Goal: Find specific page/section: Find specific page/section

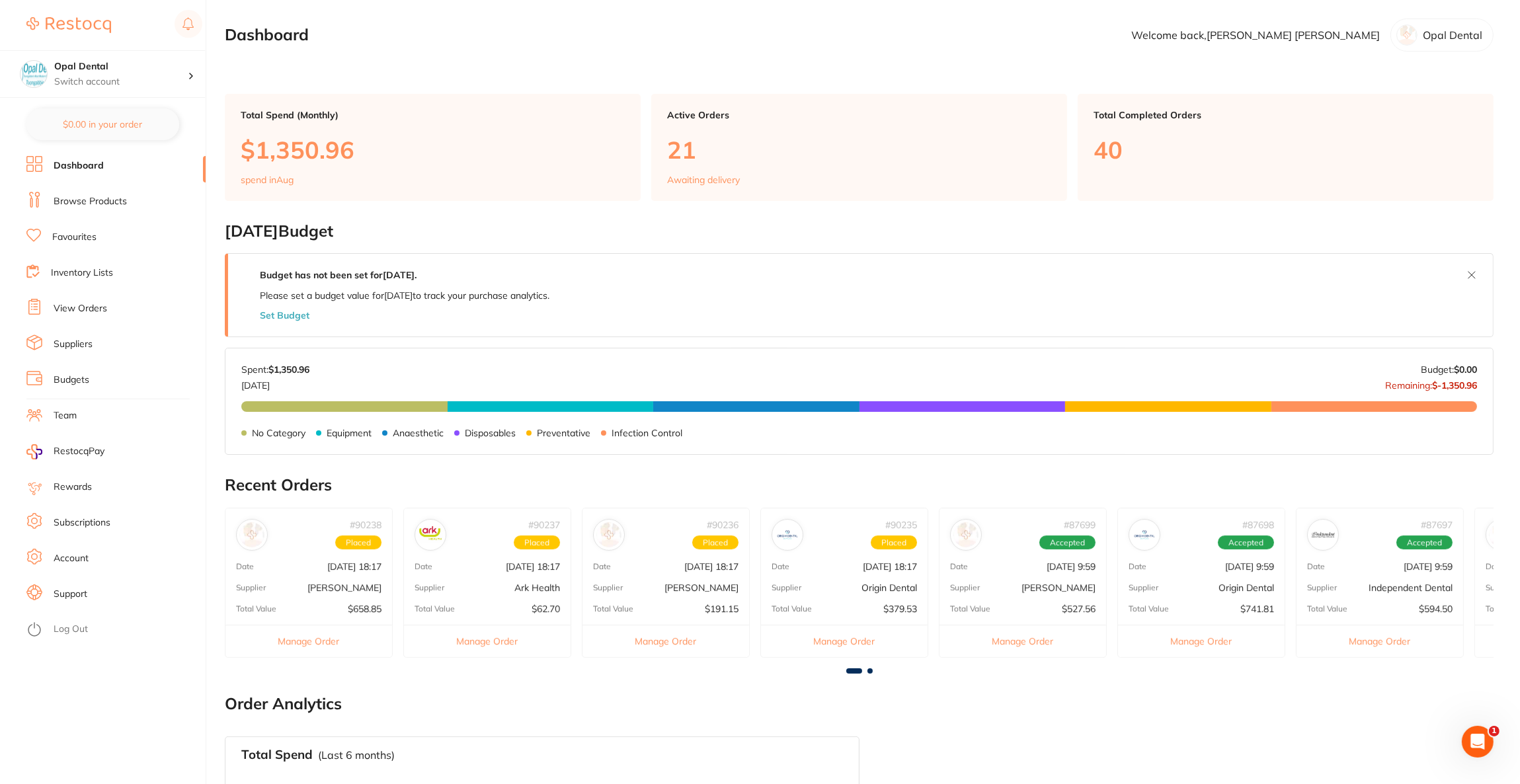
click at [116, 197] on link "Browse Products" at bounding box center [90, 202] width 73 height 13
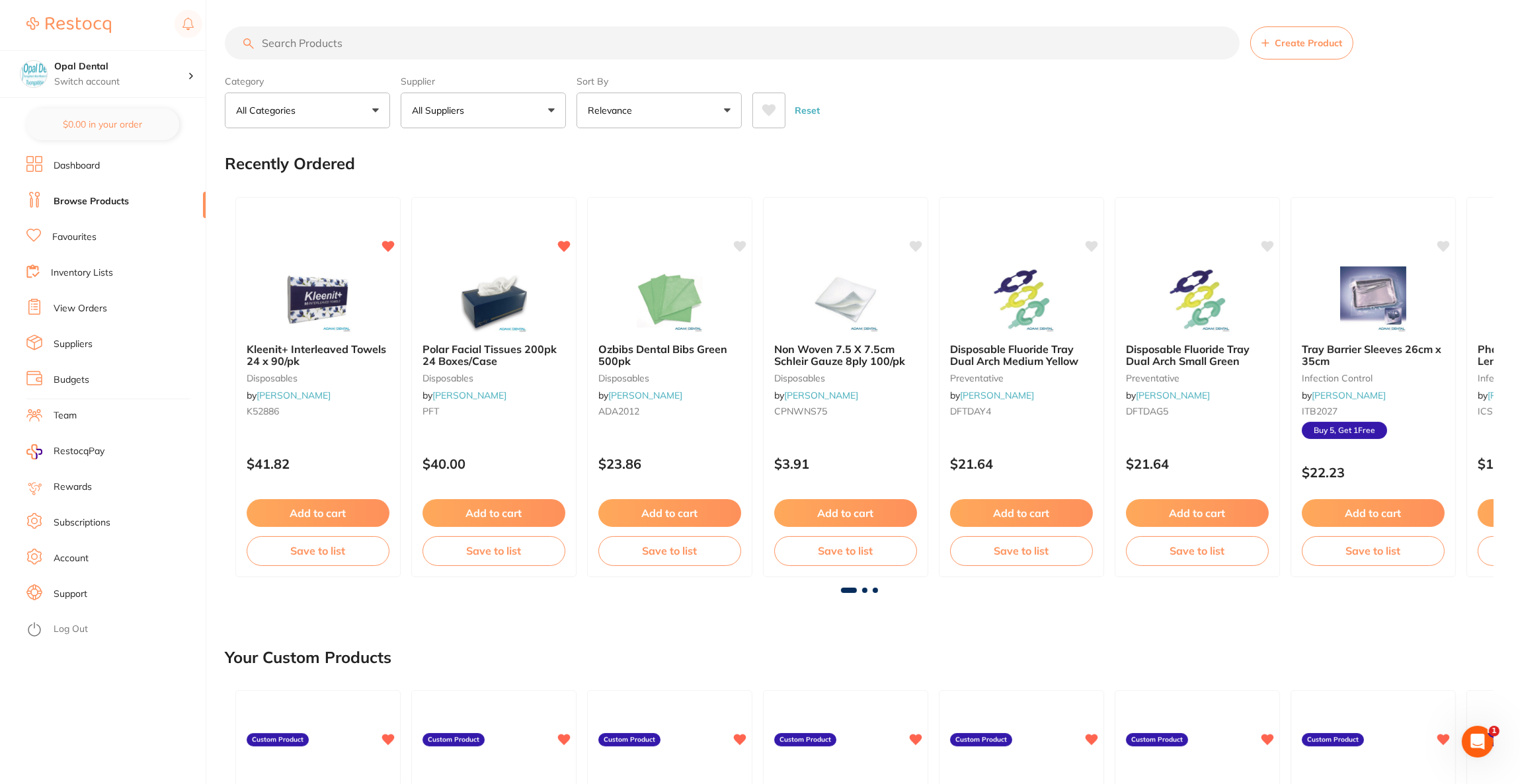
click at [356, 45] on input "search" at bounding box center [732, 43] width 1015 height 33
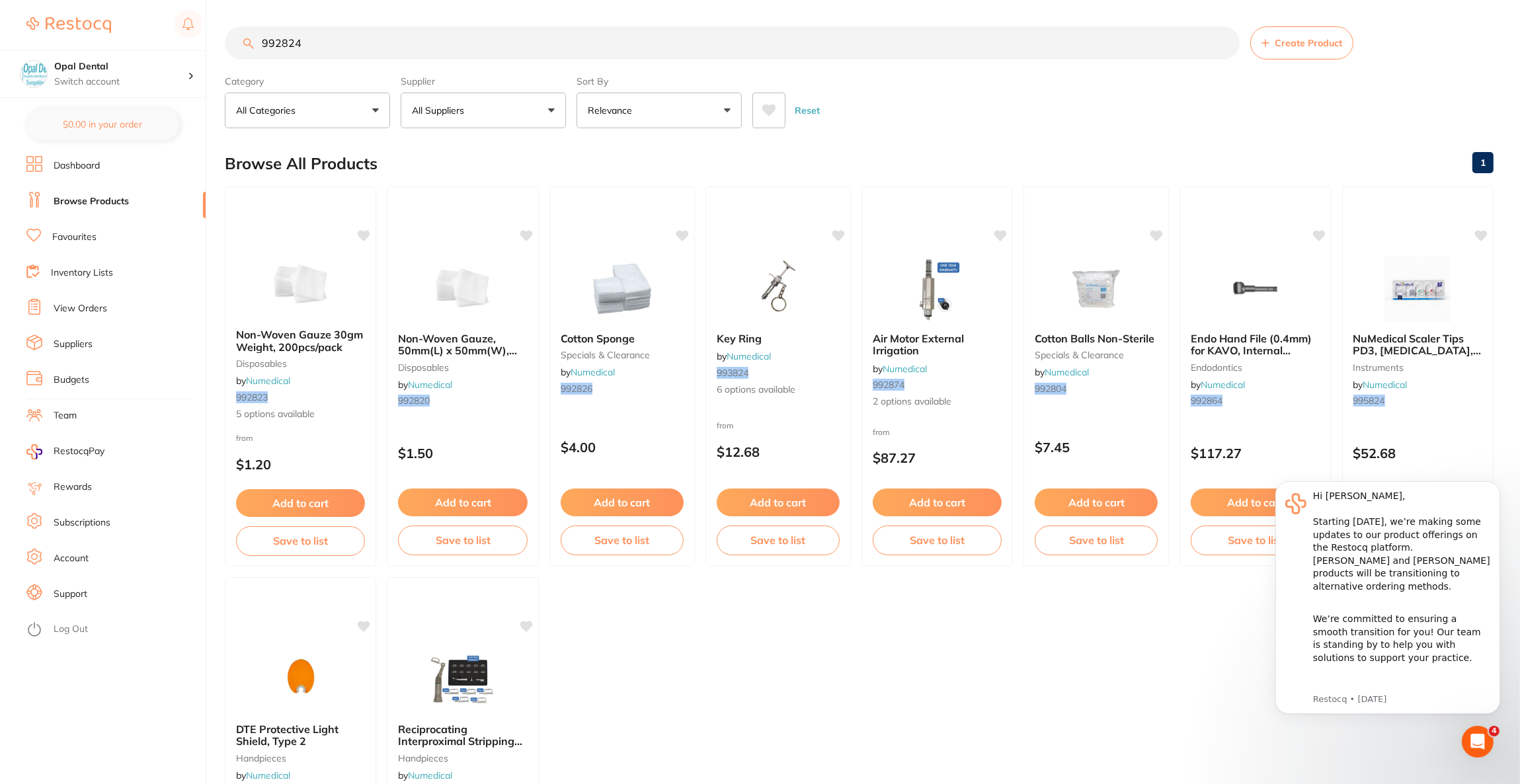
type input "992824"
click at [314, 281] on img at bounding box center [300, 285] width 86 height 66
